Goal: Use online tool/utility: Utilize a website feature to perform a specific function

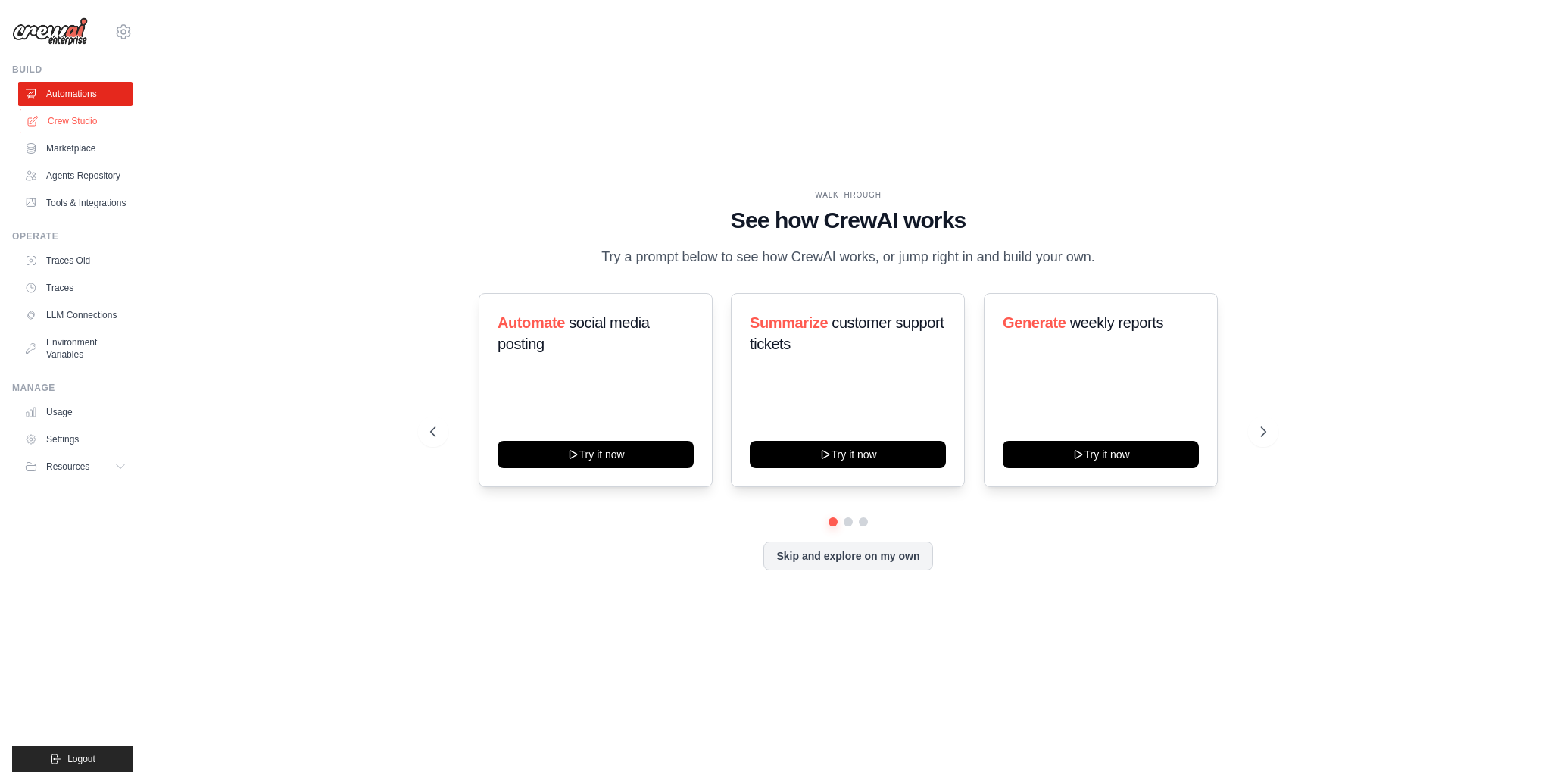
click at [80, 119] on link "Crew Studio" at bounding box center [77, 121] width 115 height 24
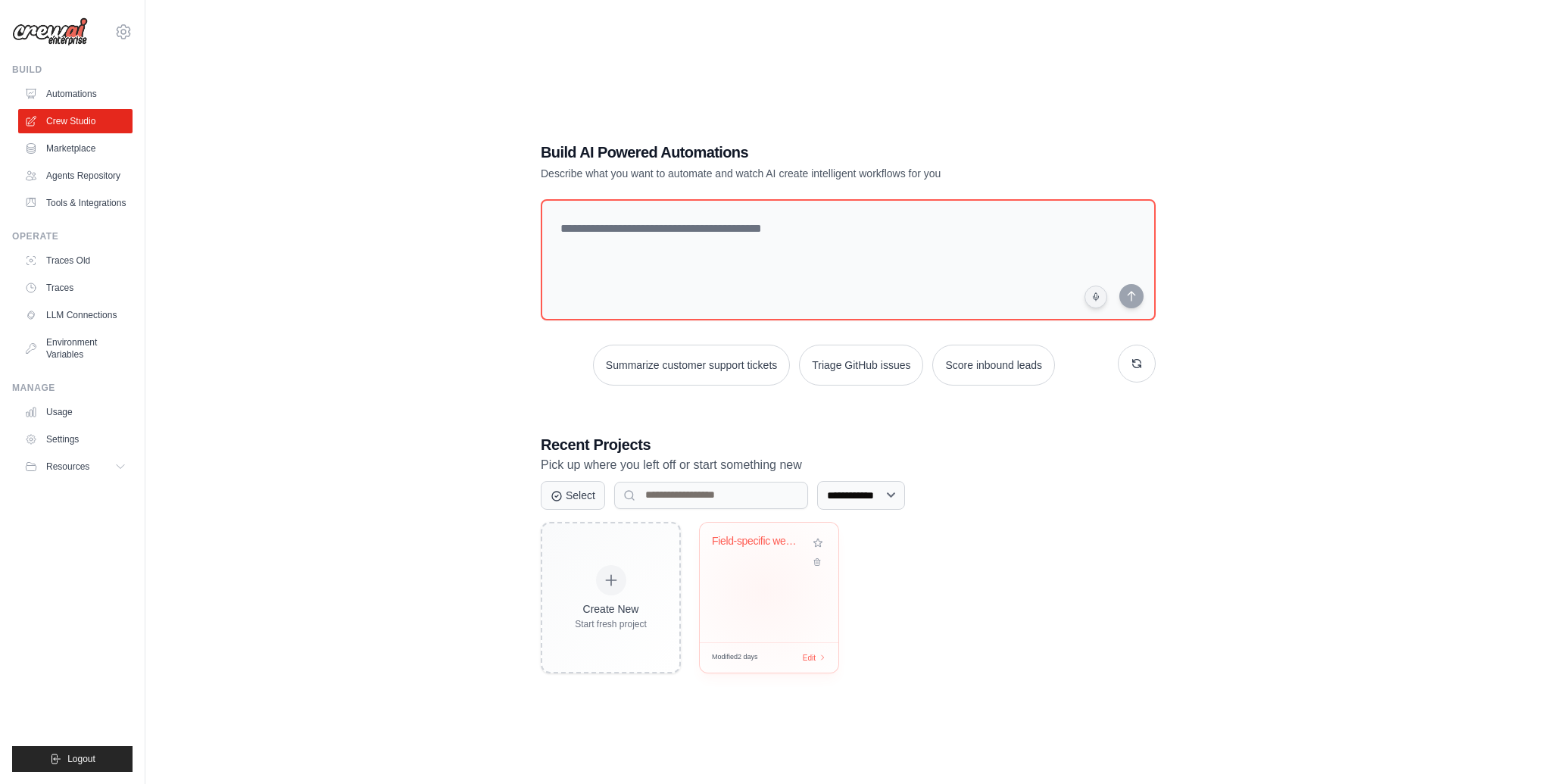
click at [764, 591] on div "Field-specific weekly summary" at bounding box center [769, 582] width 139 height 120
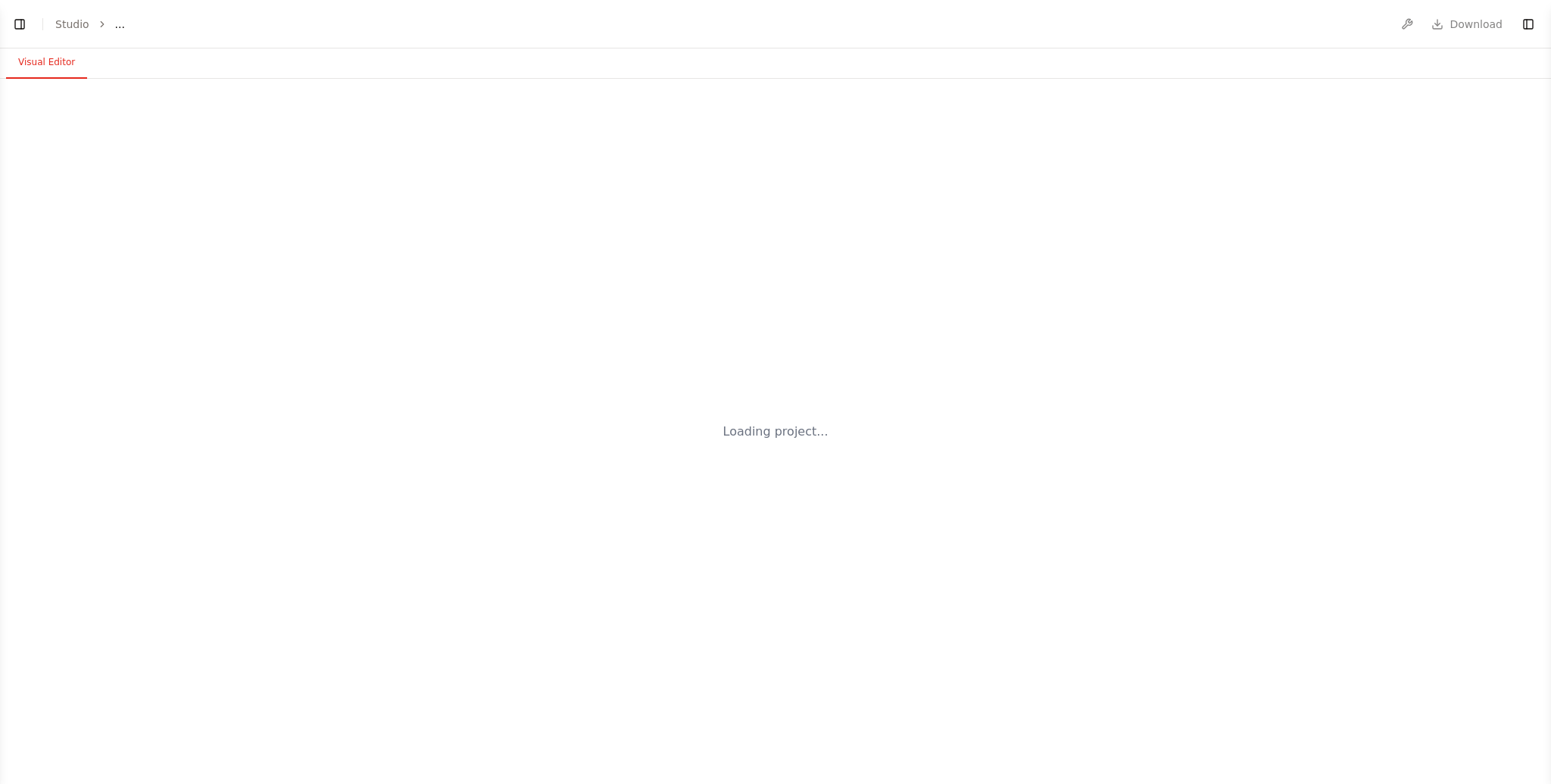
select select "****"
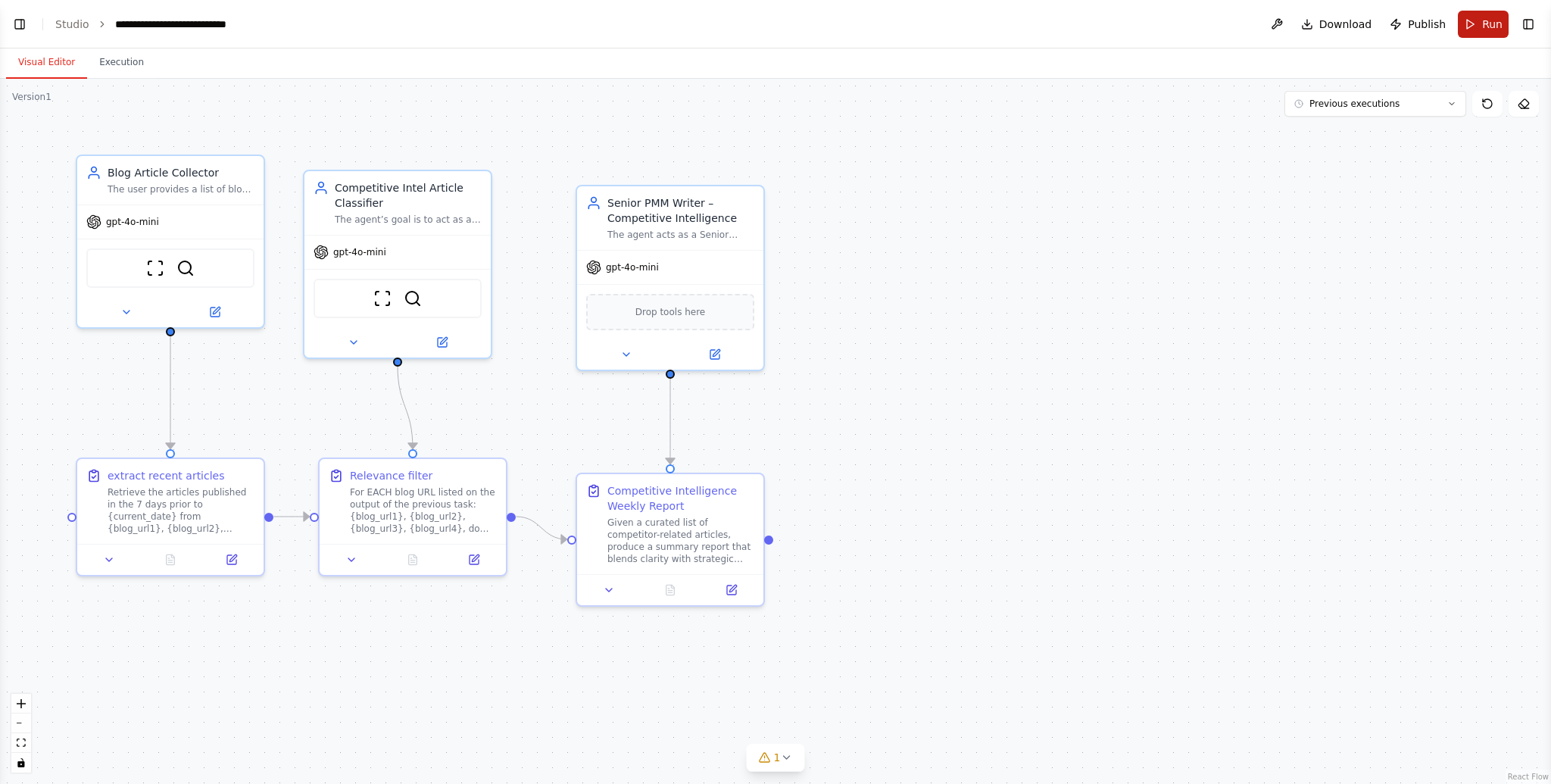
click at [1468, 25] on button "Run" at bounding box center [1483, 23] width 50 height 27
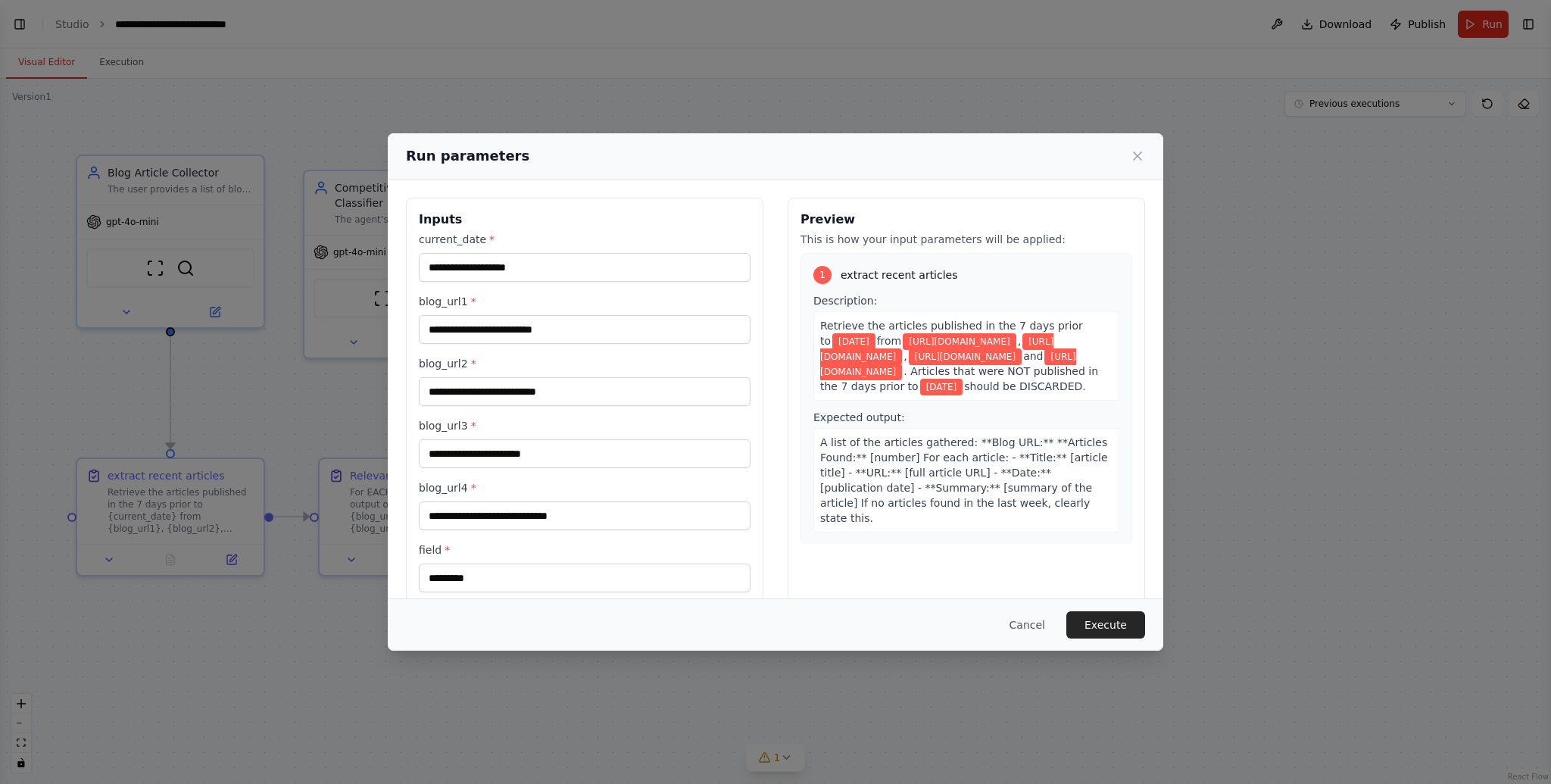
scroll to position [22, 0]
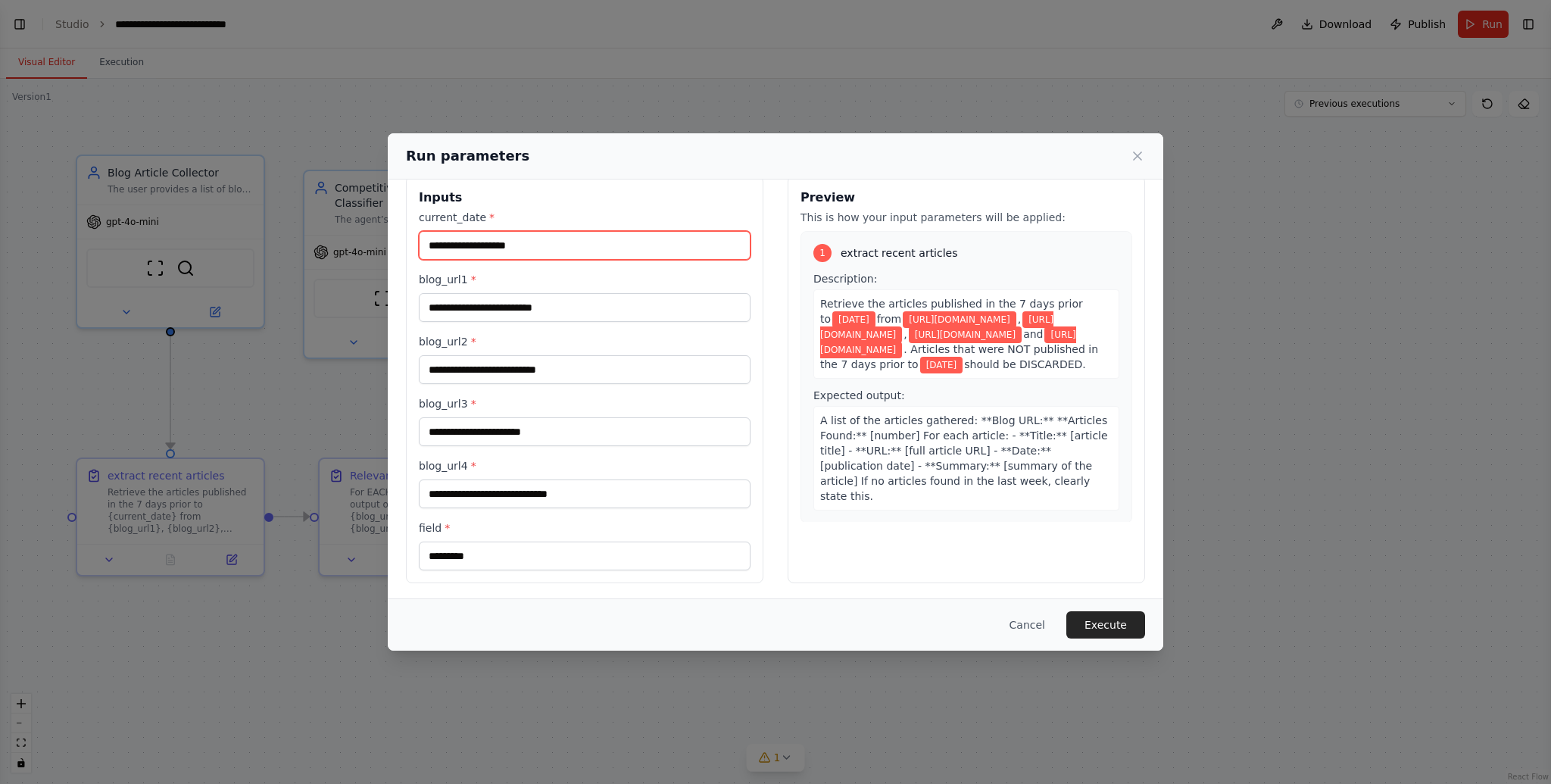
drag, startPoint x: 497, startPoint y: 243, endPoint x: 500, endPoint y: 253, distance: 10.4
click at [497, 244] on input "**********" at bounding box center [585, 245] width 331 height 29
type input "**********"
click at [1106, 627] on button "Execute" at bounding box center [1105, 624] width 79 height 27
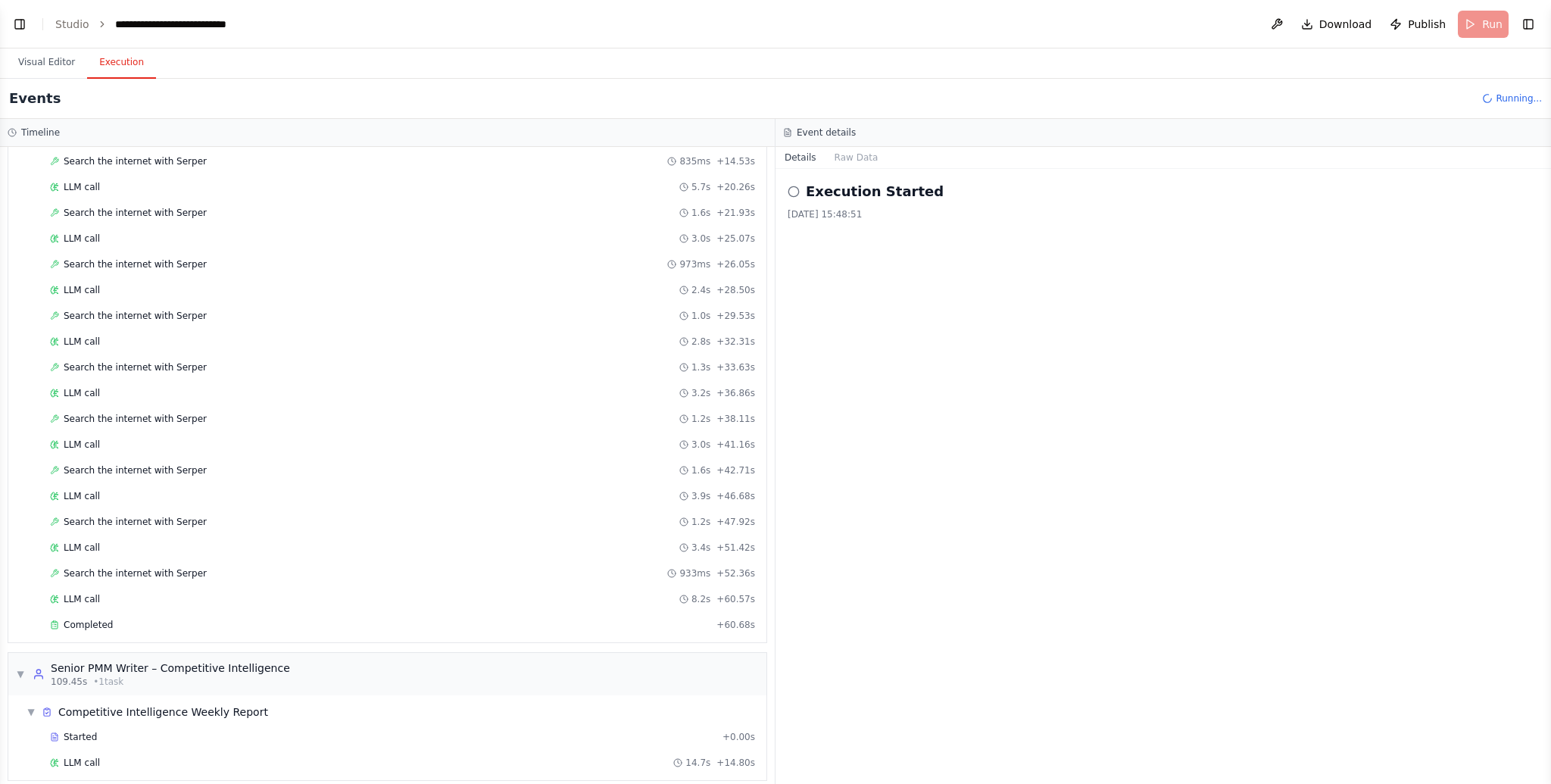
scroll to position [678, 0]
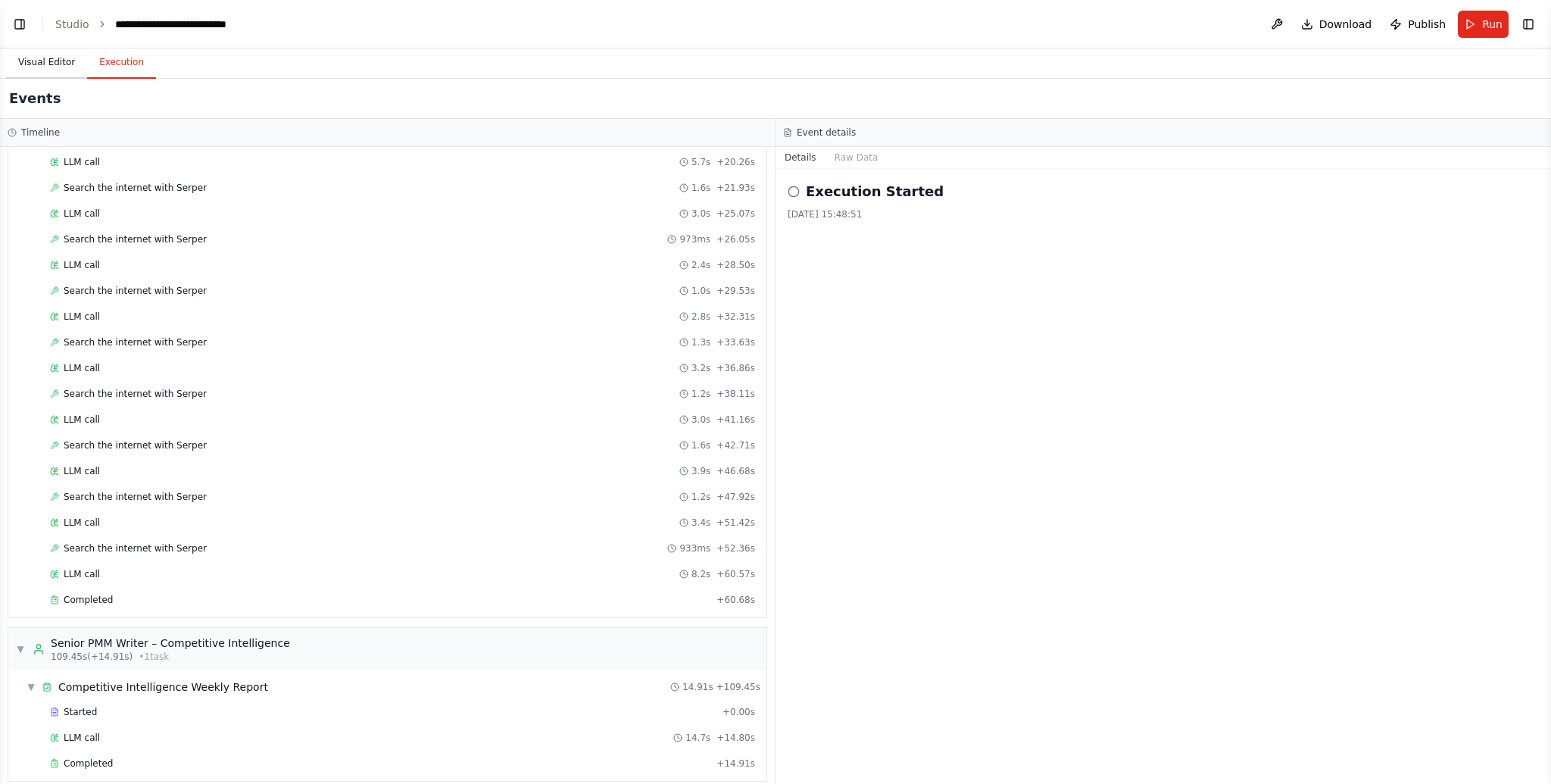
click at [68, 62] on button "Visual Editor" at bounding box center [46, 62] width 81 height 32
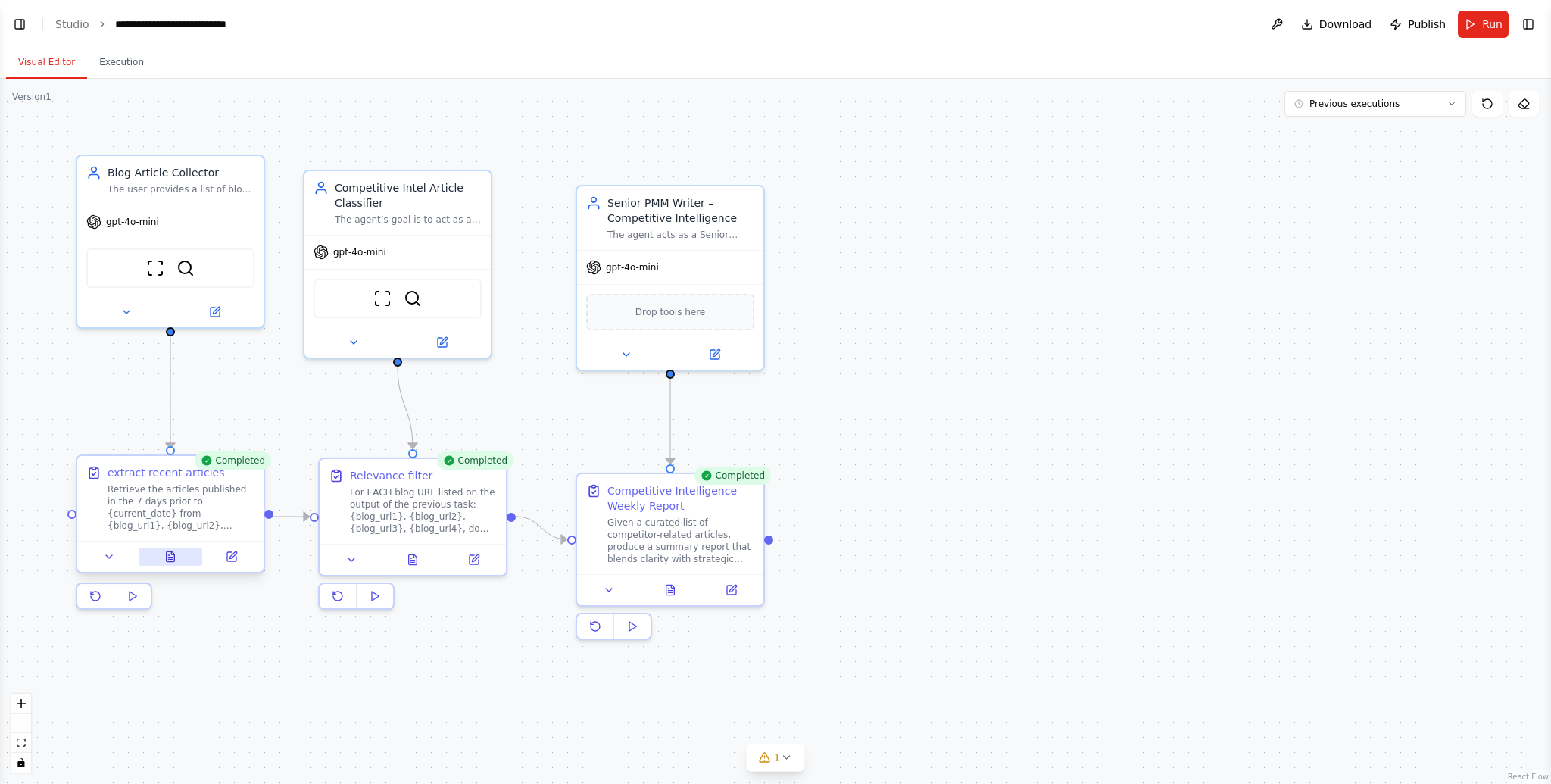
click at [176, 554] on icon at bounding box center [170, 557] width 12 height 12
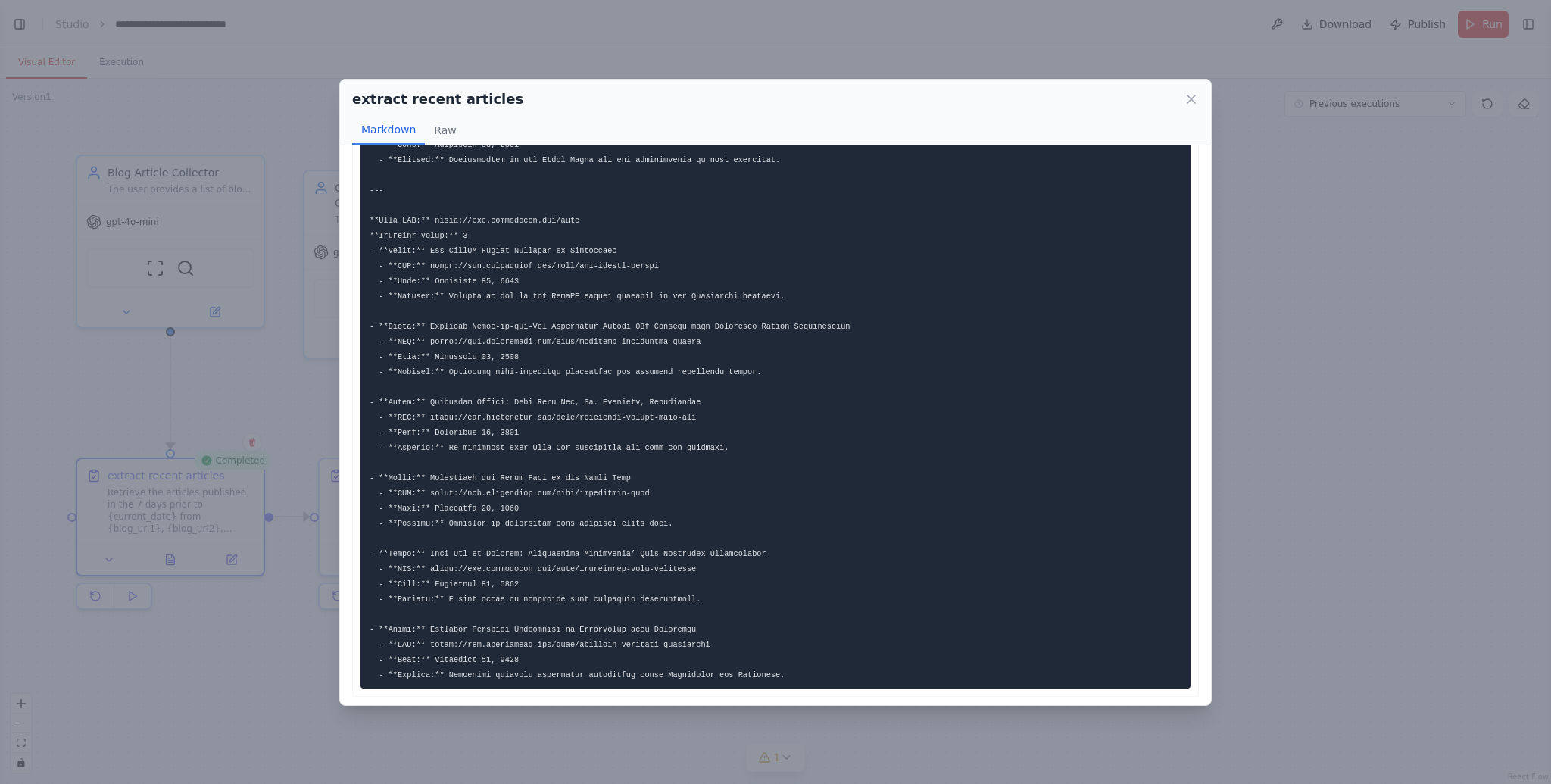
scroll to position [748, 0]
click at [1194, 102] on icon at bounding box center [1191, 99] width 8 height 8
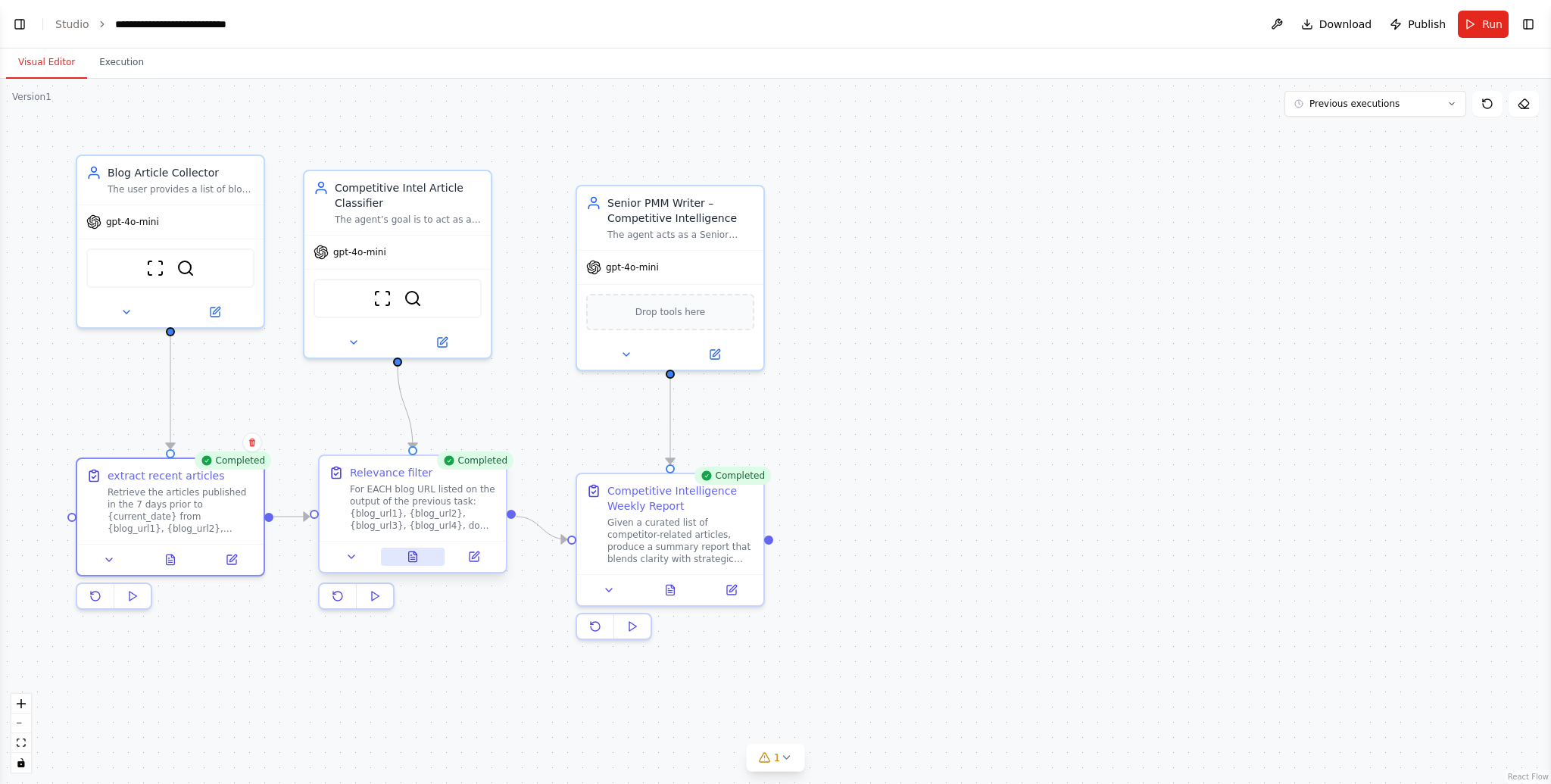
click at [415, 562] on button at bounding box center [413, 556] width 64 height 18
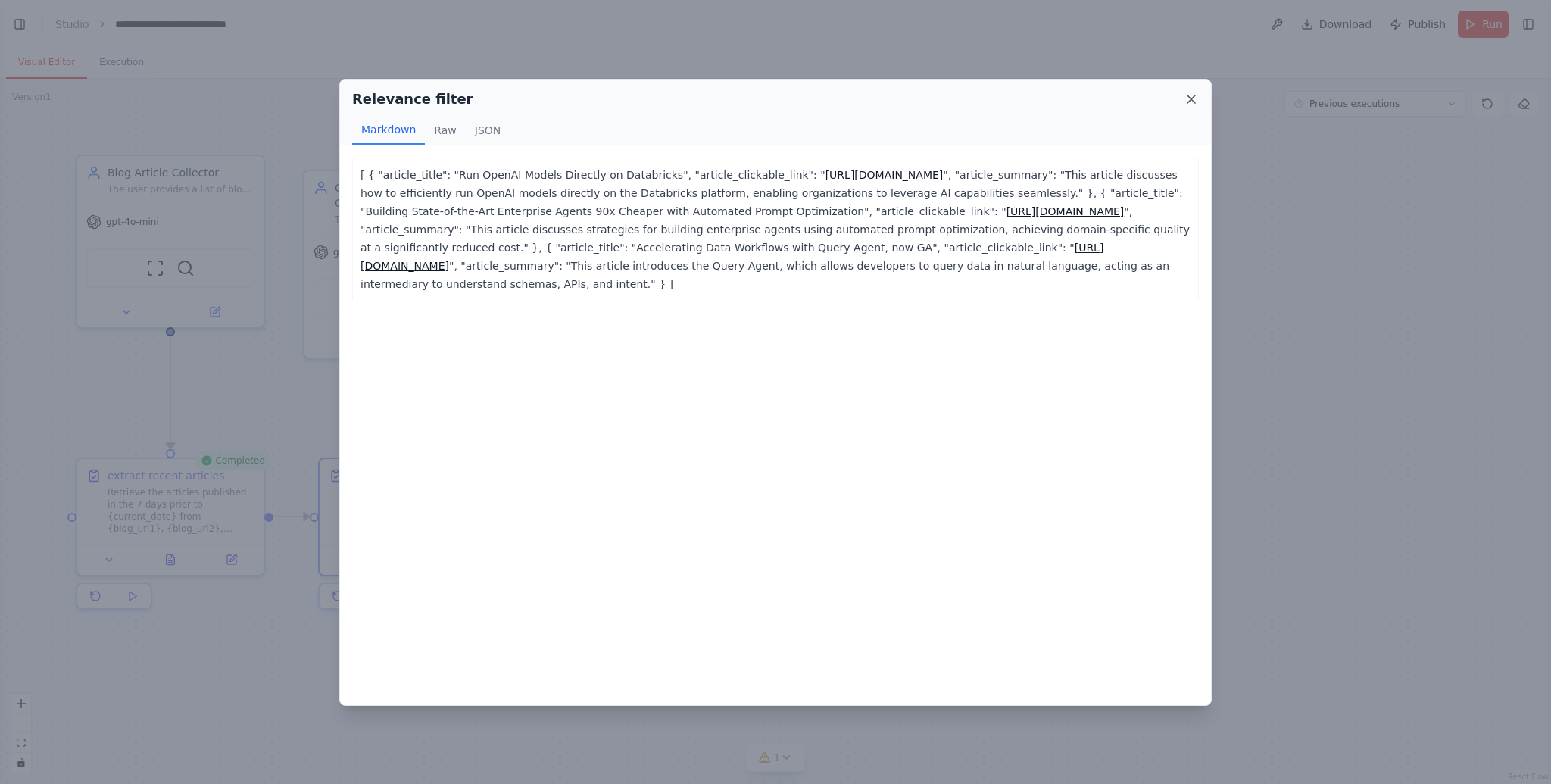
click at [1194, 100] on icon at bounding box center [1191, 99] width 15 height 15
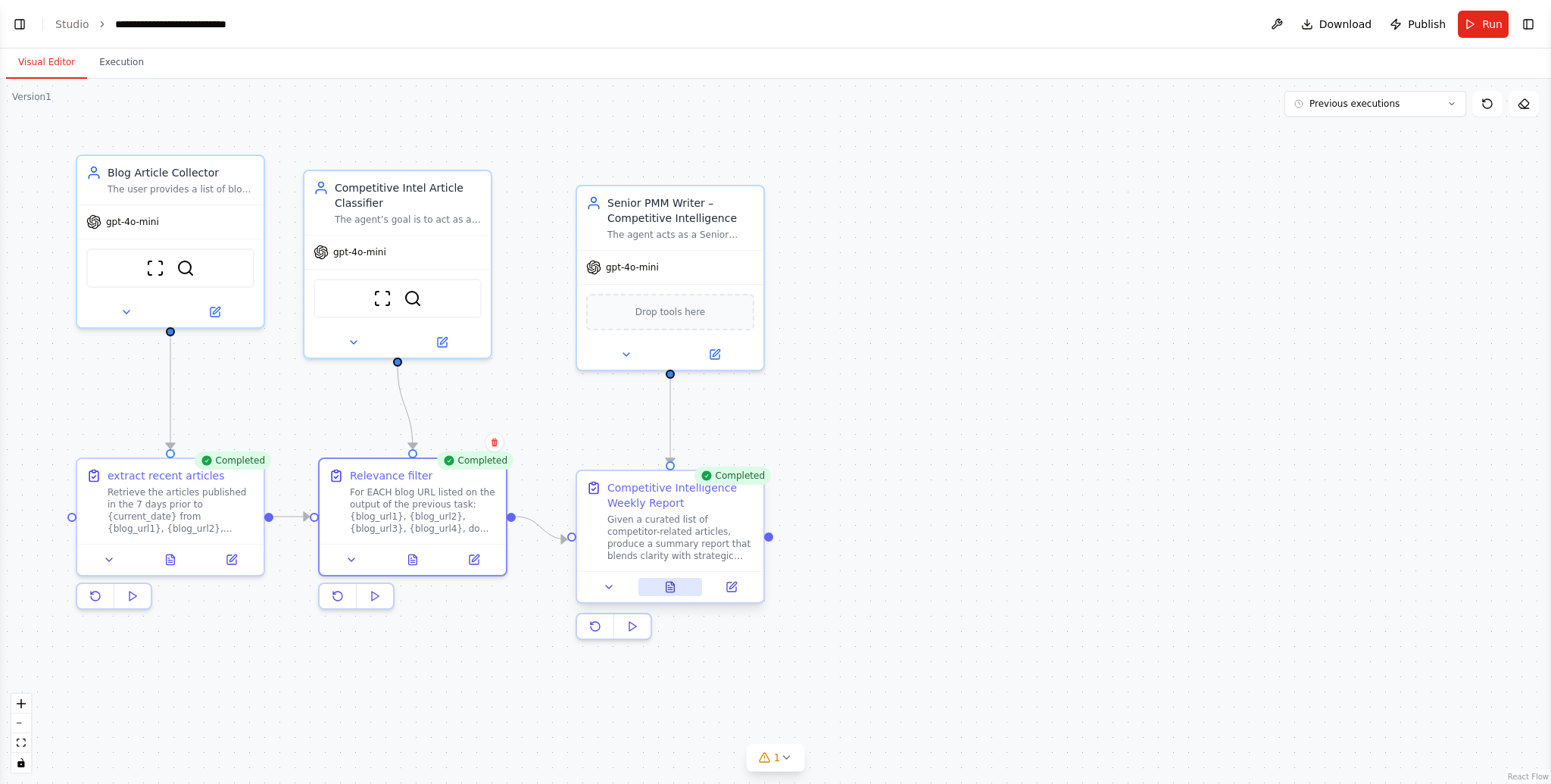
click at [677, 583] on button at bounding box center [671, 586] width 64 height 18
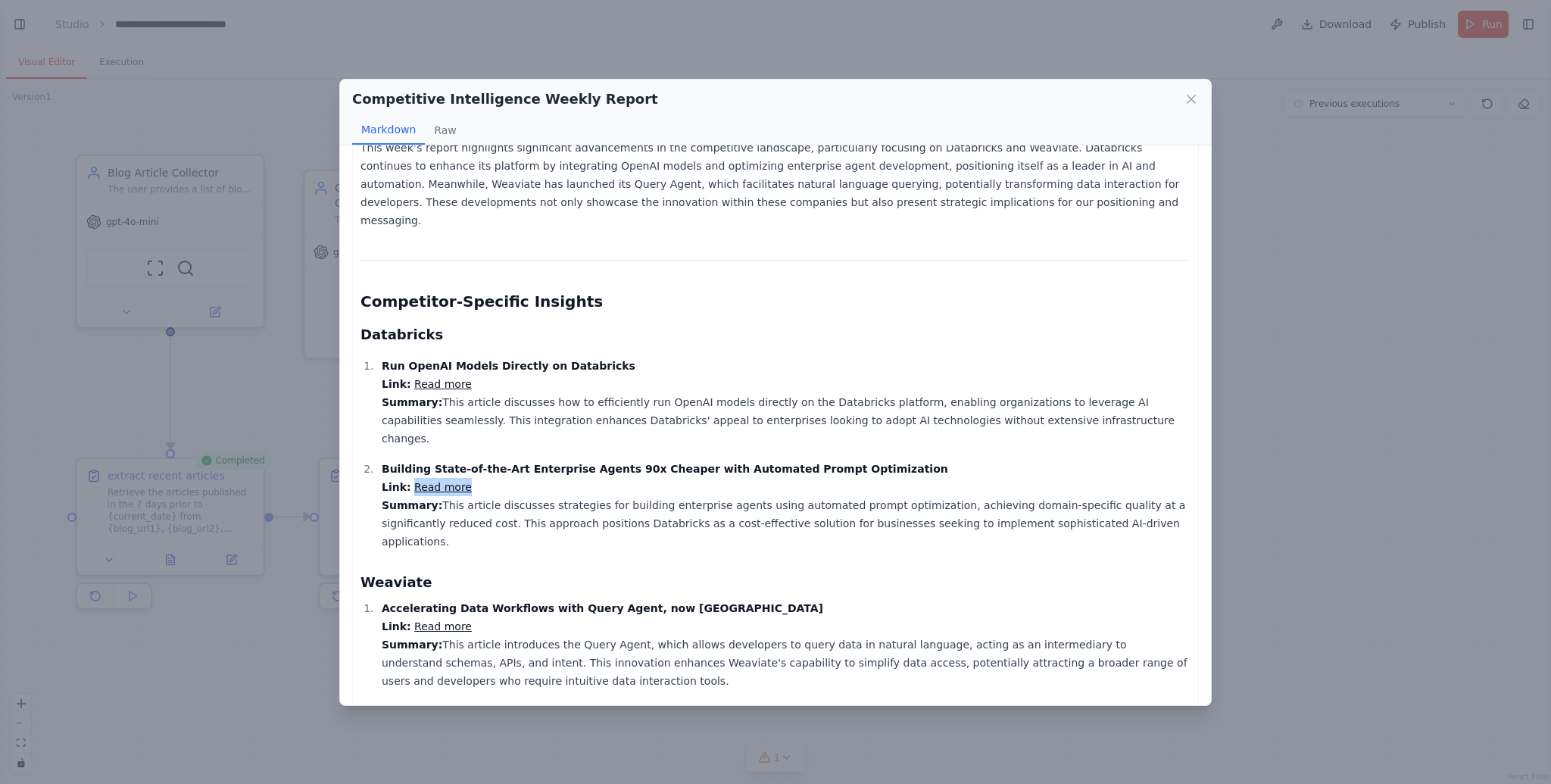
scroll to position [195, 0]
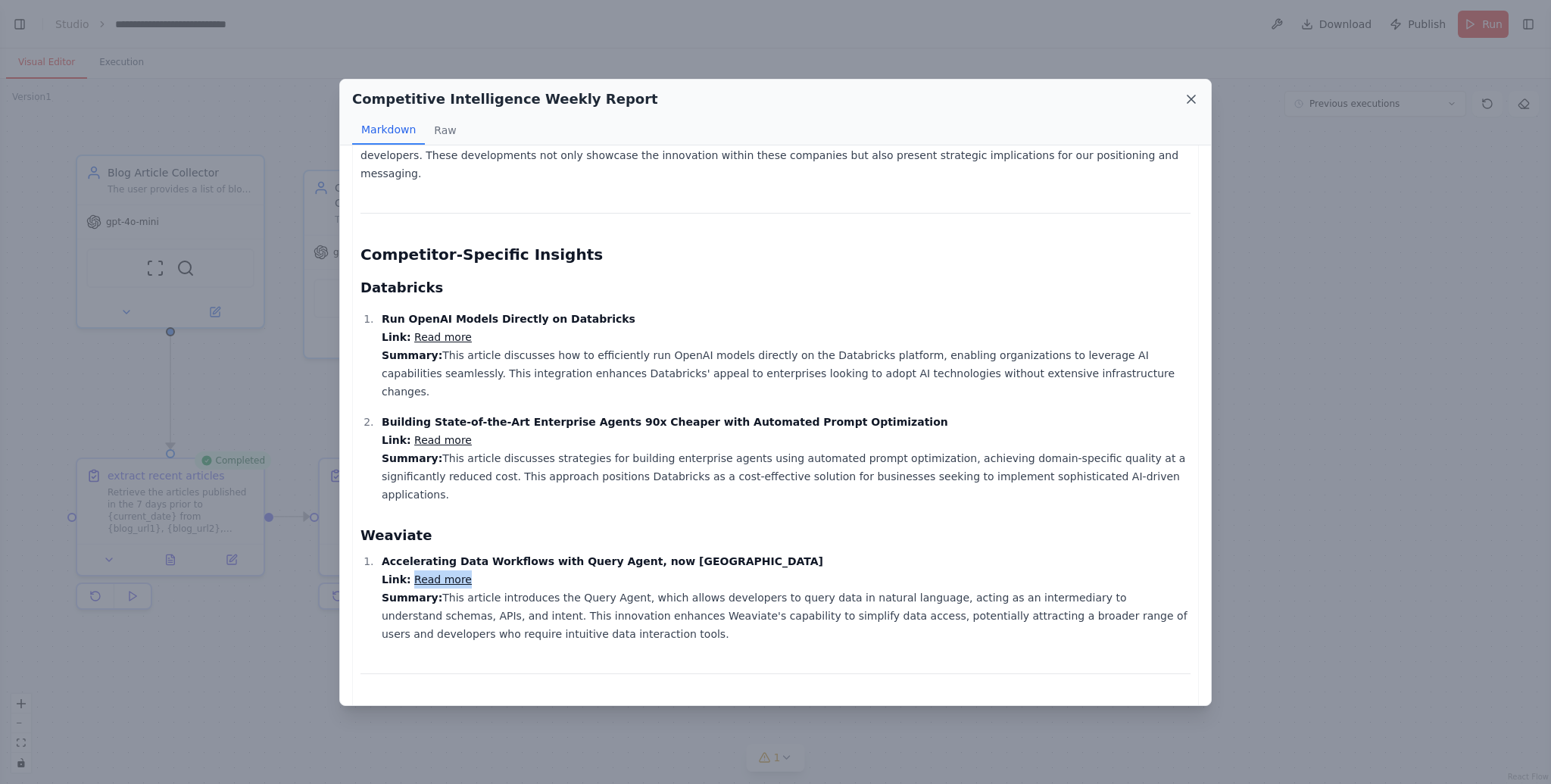
click at [1194, 99] on icon at bounding box center [1191, 99] width 15 height 15
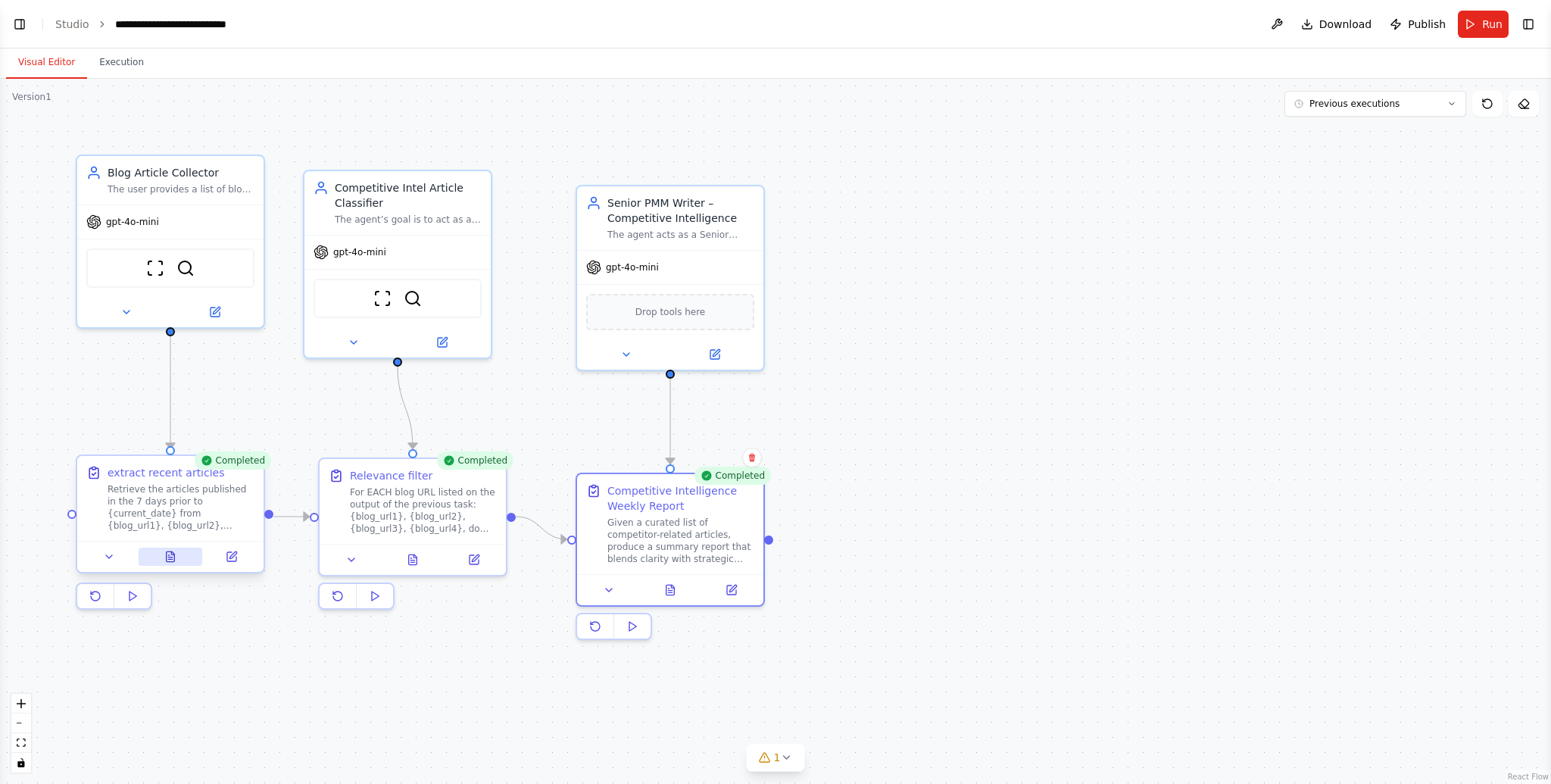
click at [179, 561] on button at bounding box center [171, 556] width 64 height 18
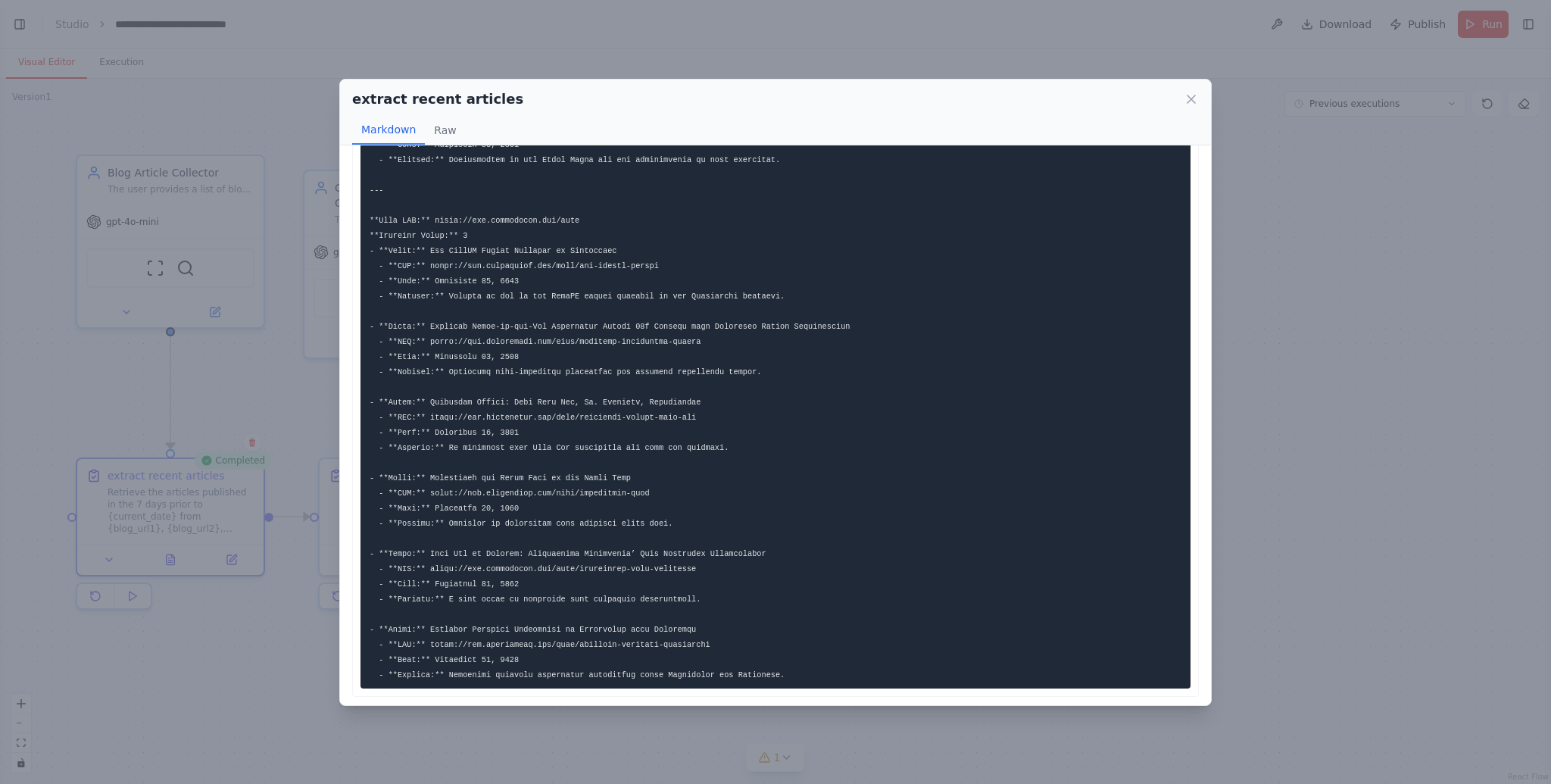
scroll to position [748, 0]
click at [1188, 99] on icon at bounding box center [1191, 99] width 15 height 15
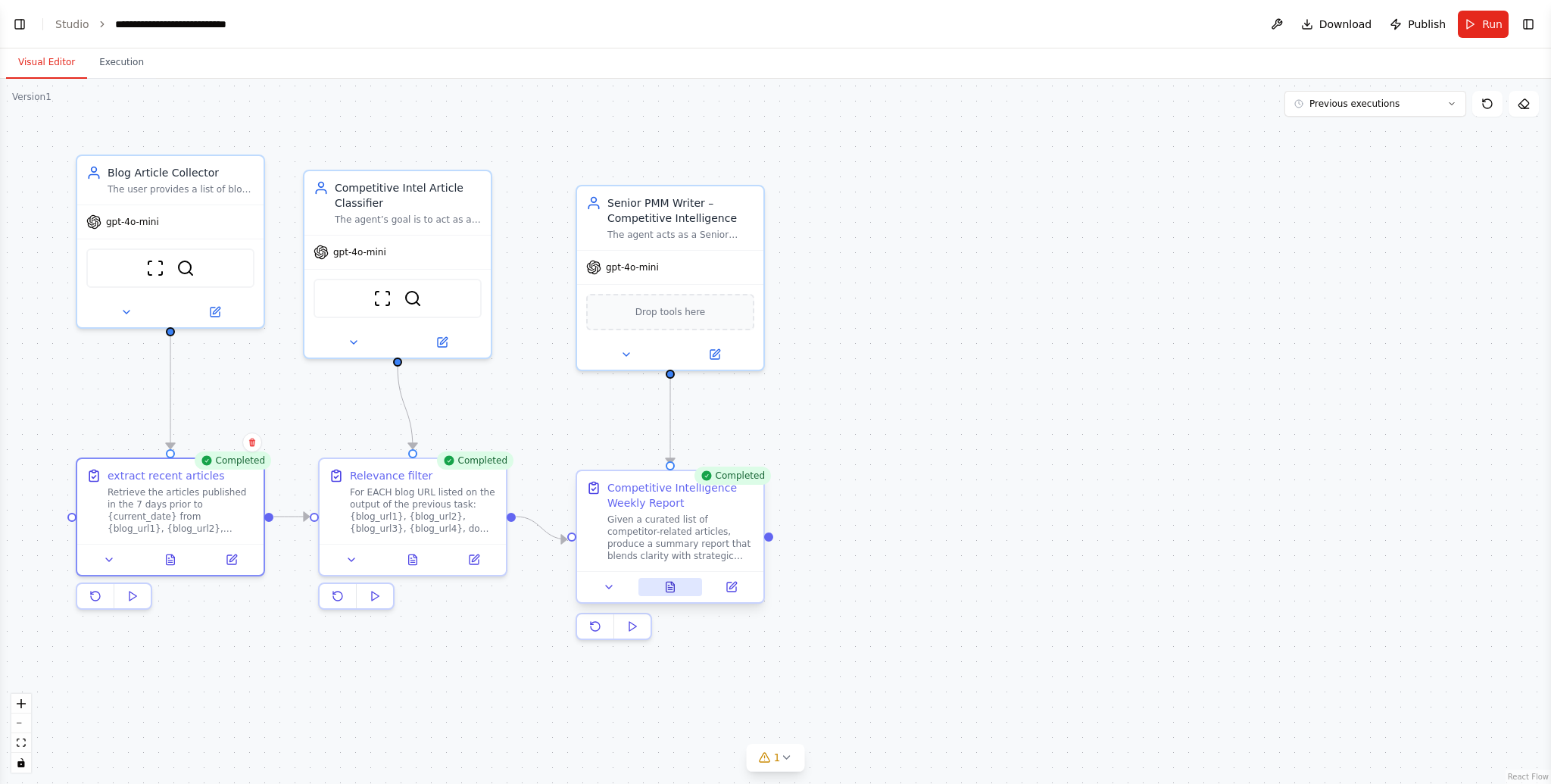
click at [671, 583] on icon at bounding box center [672, 583] width 3 height 3
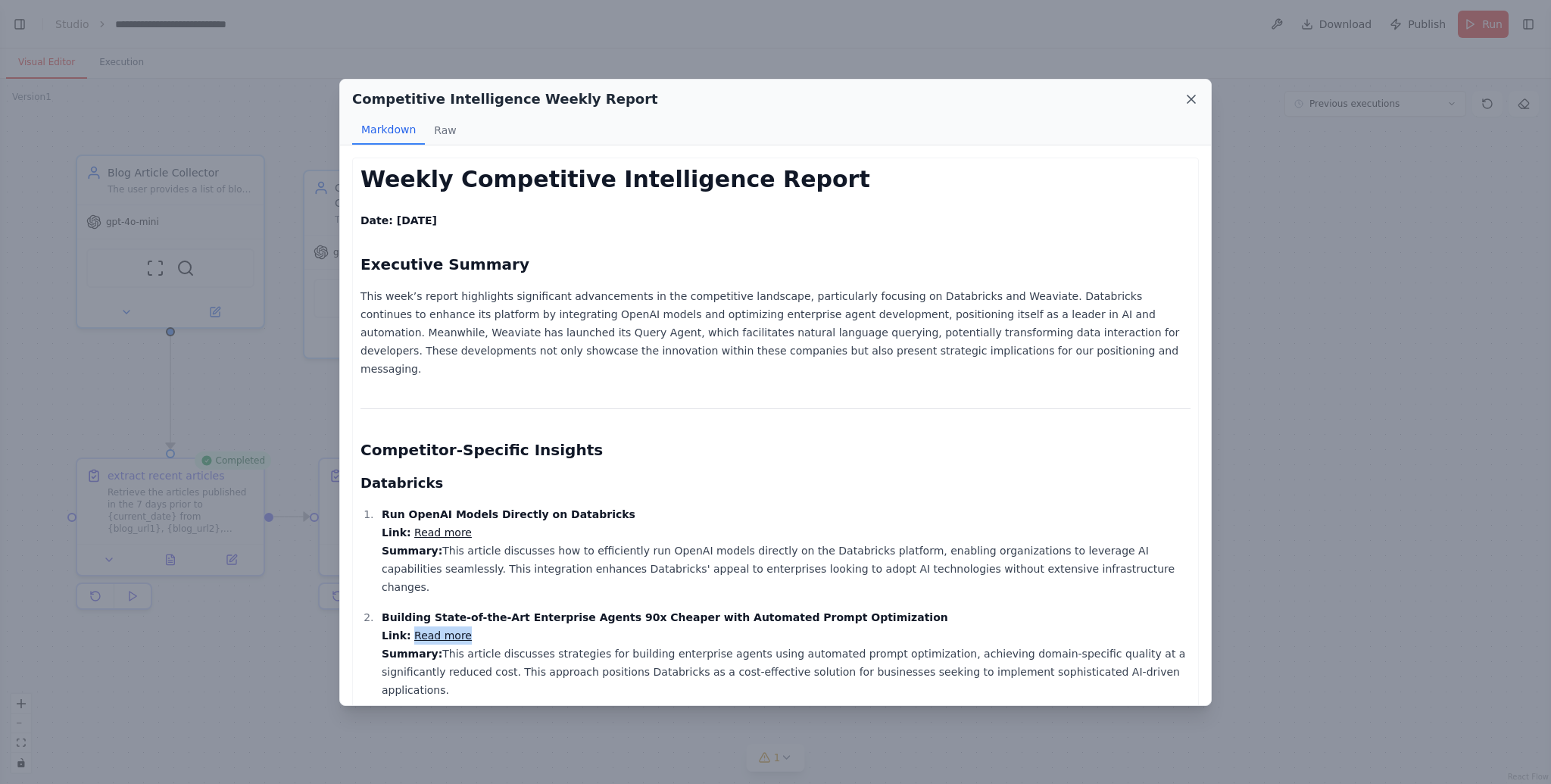
click at [1188, 98] on icon at bounding box center [1191, 99] width 15 height 15
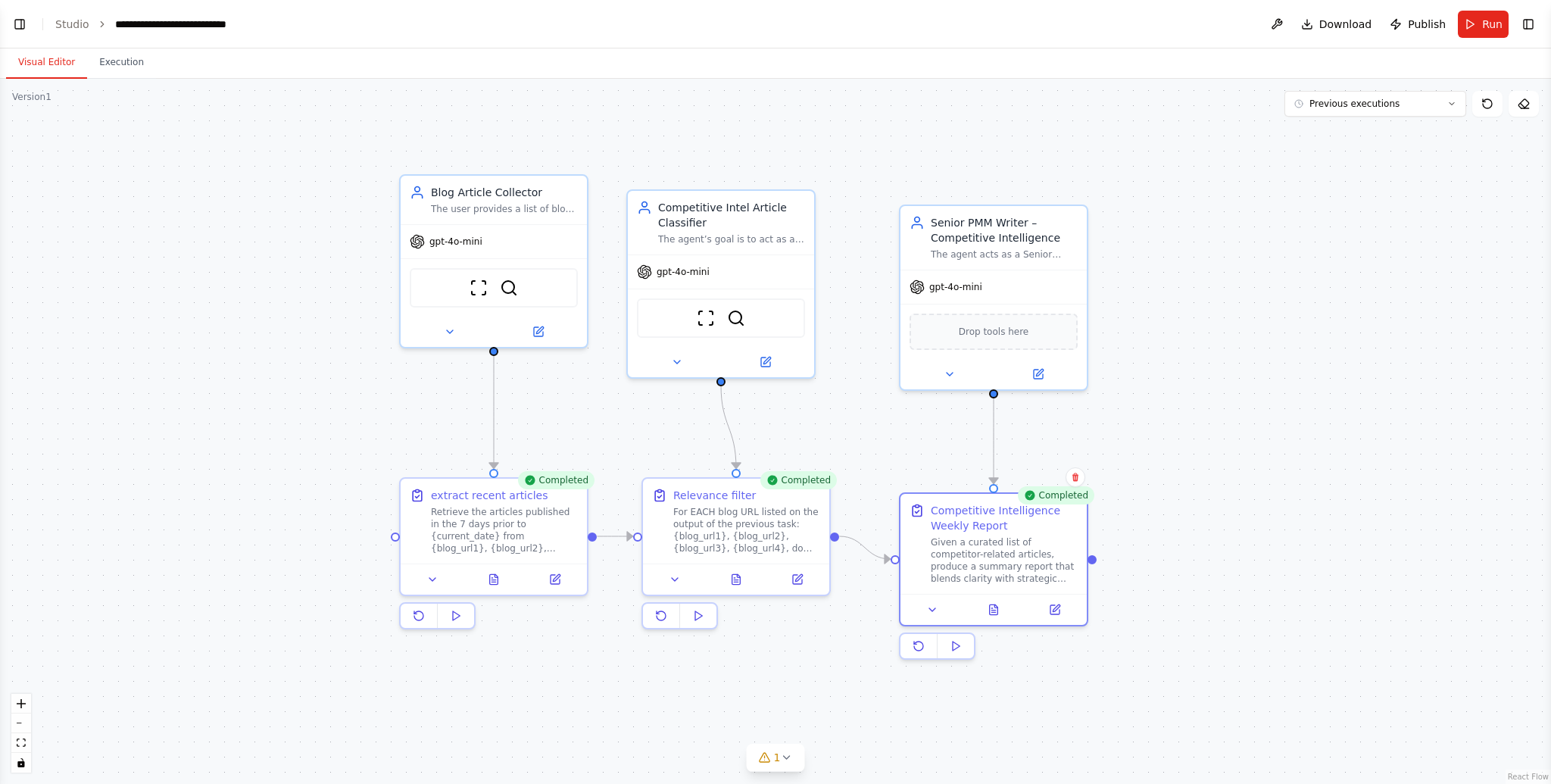
drag, startPoint x: 556, startPoint y: 162, endPoint x: 880, endPoint y: 177, distance: 324.3
click at [880, 177] on div ".deletable-edge-delete-btn { width: 20px; height: 20px; border: 0px solid #ffff…" at bounding box center [776, 431] width 1551 height 705
